Goal: Information Seeking & Learning: Learn about a topic

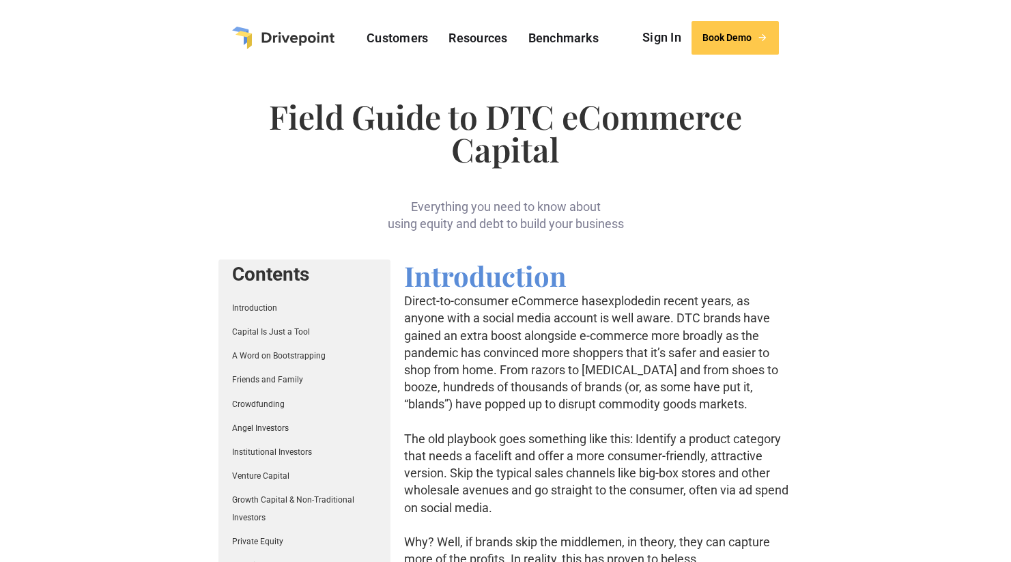
click at [254, 331] on link "Capital Is Just a Tool" at bounding box center [271, 332] width 78 height 10
